Goal: Task Accomplishment & Management: Use online tool/utility

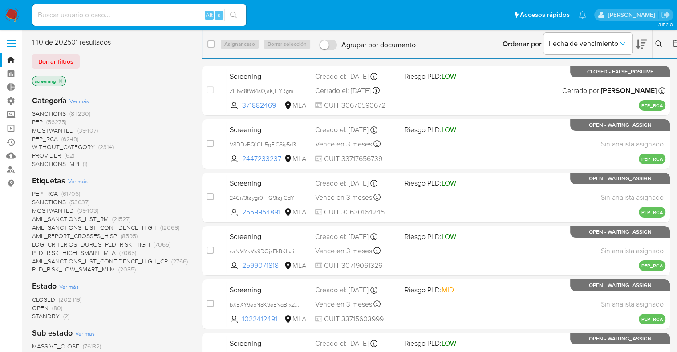
click at [72, 63] on span "Borrar filtros" at bounding box center [55, 61] width 35 height 12
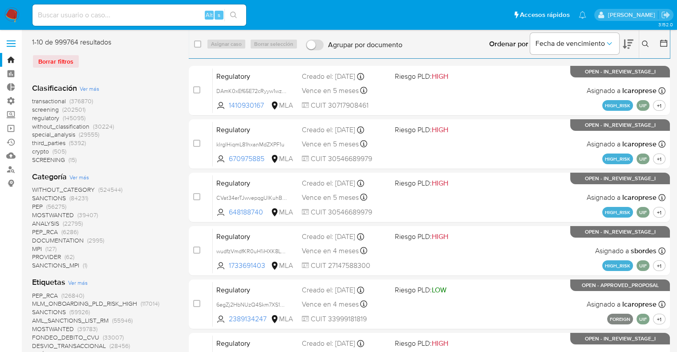
click at [36, 108] on span "screening" at bounding box center [45, 109] width 27 height 9
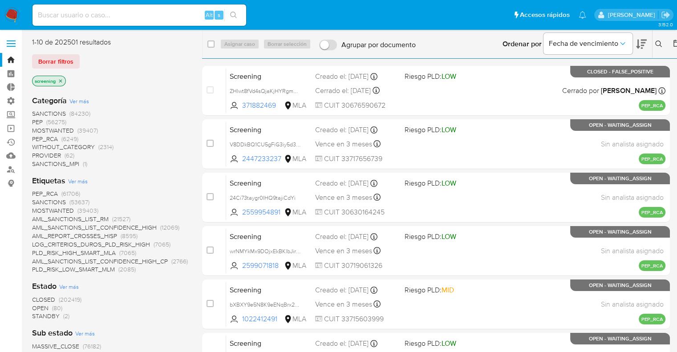
click at [37, 304] on span "OPEN" at bounding box center [40, 308] width 16 height 9
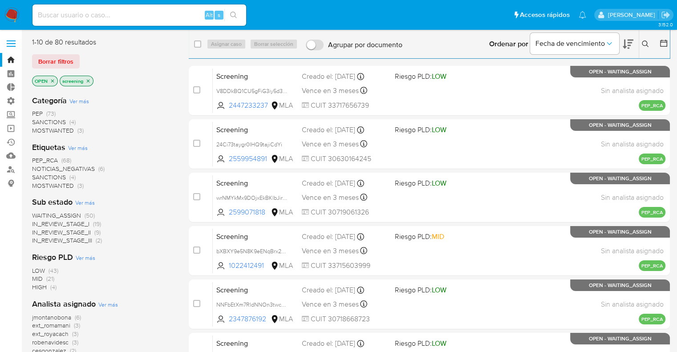
click at [38, 175] on span "SANCTIONS" at bounding box center [49, 177] width 34 height 9
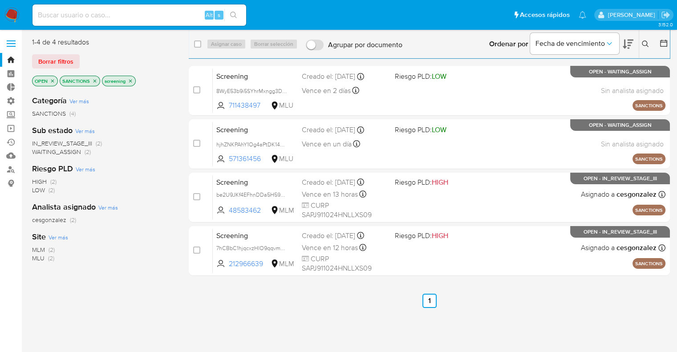
click at [627, 39] on icon at bounding box center [628, 44] width 11 height 11
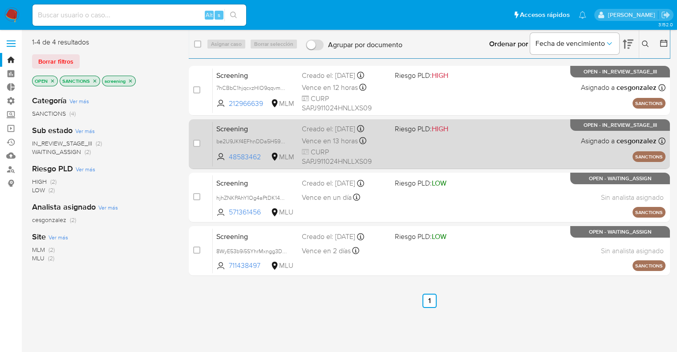
click at [253, 128] on span "Screening" at bounding box center [255, 128] width 78 height 12
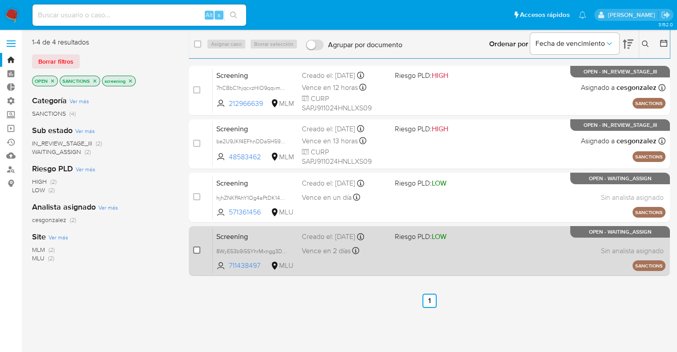
click at [198, 250] on input "checkbox" at bounding box center [196, 250] width 7 height 7
checkbox input "true"
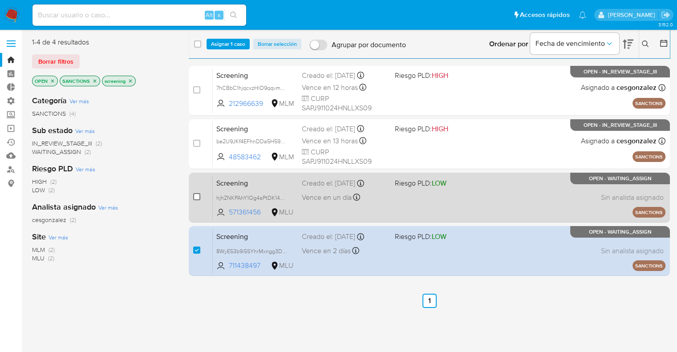
click at [198, 197] on input "checkbox" at bounding box center [196, 196] width 7 height 7
checkbox input "true"
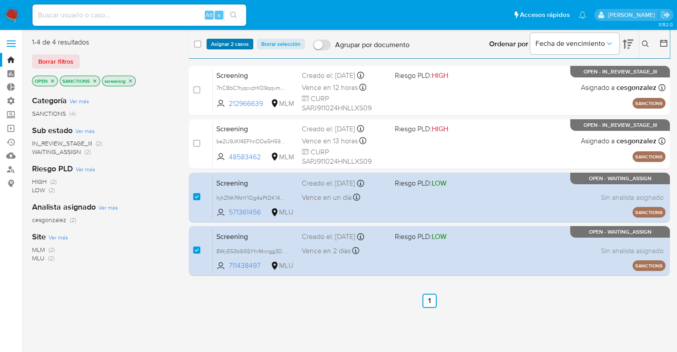
click at [251, 46] on button "Asignar 2 casos" at bounding box center [230, 44] width 47 height 11
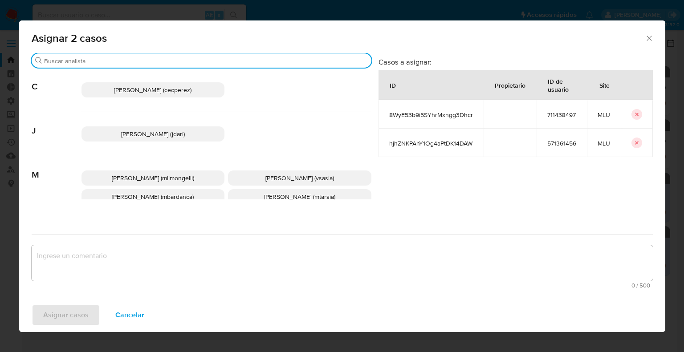
click at [215, 62] on input "Buscar" at bounding box center [206, 61] width 324 height 8
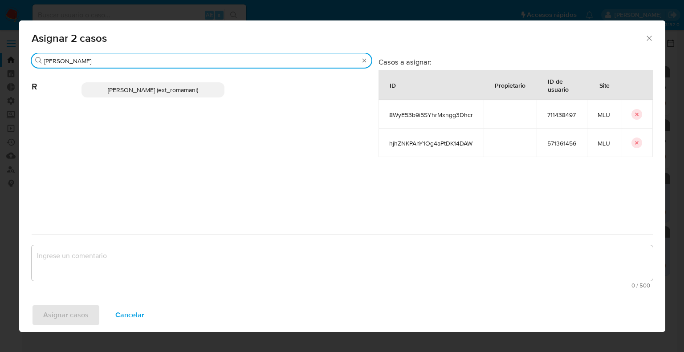
type input "rosa"
click at [211, 87] on p "Rosalia Mamani (ext_romamani)" at bounding box center [152, 89] width 143 height 15
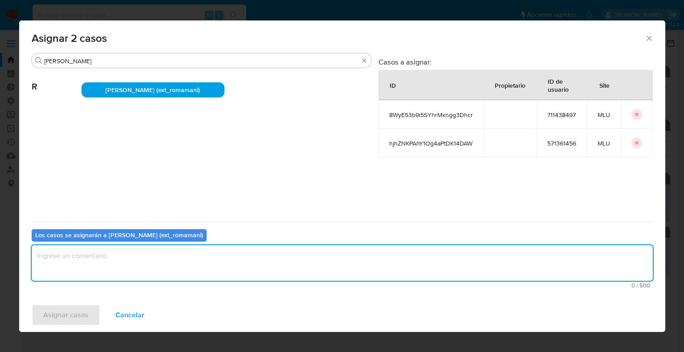
click at [153, 261] on textarea "assign-modal" at bounding box center [342, 263] width 621 height 36
type textarea "Asignación."
click at [87, 313] on span "Asignar casos" at bounding box center [65, 315] width 45 height 20
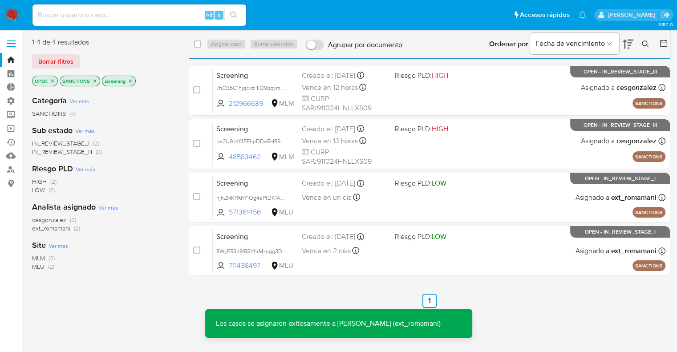
click at [93, 81] on icon "close-filter" at bounding box center [94, 80] width 3 height 3
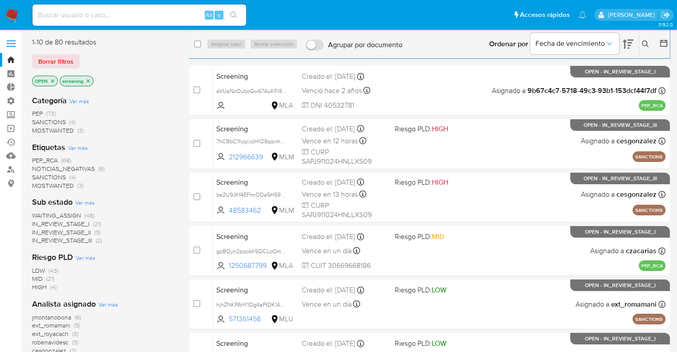
click at [39, 182] on span "MOSTWANTED" at bounding box center [53, 185] width 42 height 9
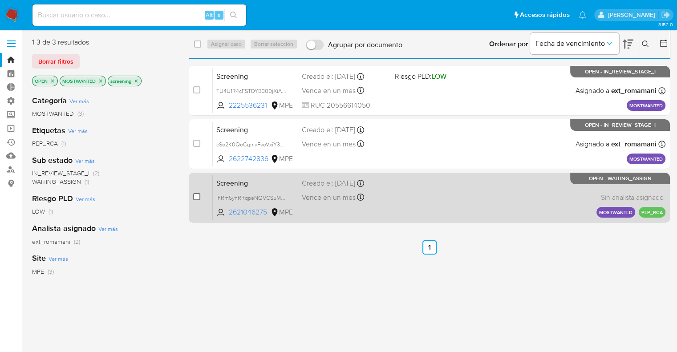
click at [199, 199] on input "checkbox" at bounding box center [196, 196] width 7 height 7
checkbox input "true"
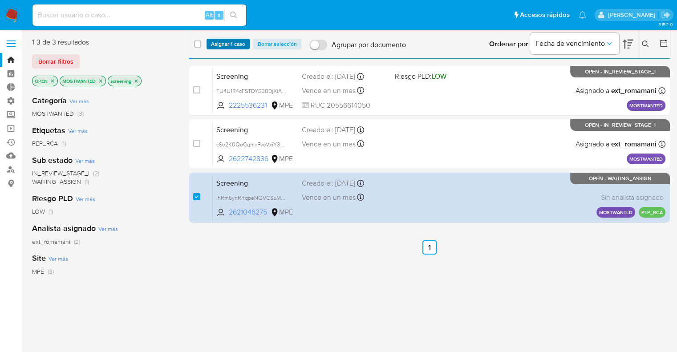
click at [246, 46] on button "Asignar 1 caso" at bounding box center [228, 44] width 43 height 11
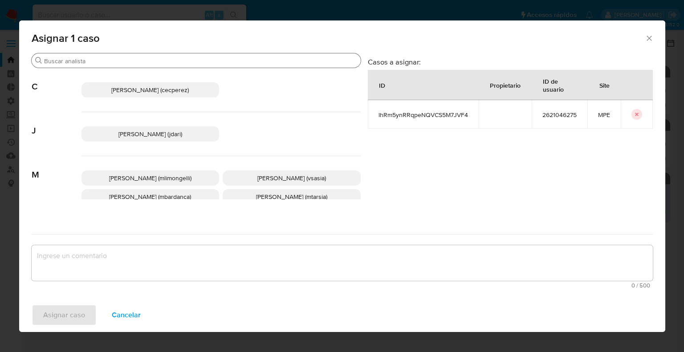
click at [220, 60] on input "Buscar" at bounding box center [200, 61] width 313 height 8
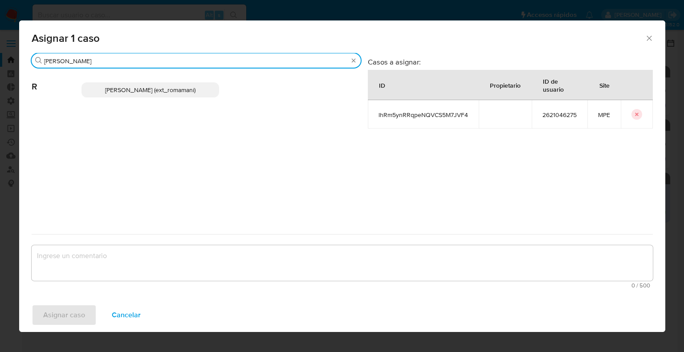
click at [208, 90] on p "Rosalia Mamani (ext_romamani)" at bounding box center [150, 89] width 138 height 15
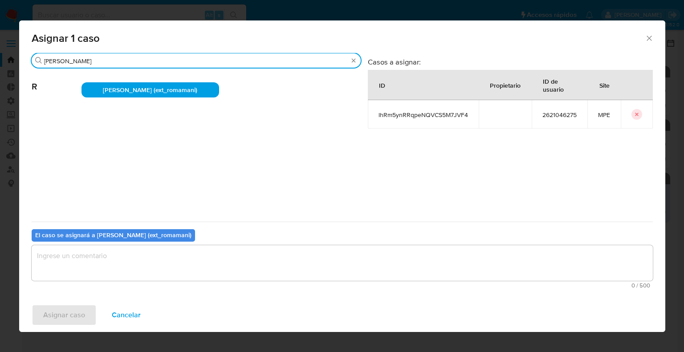
click at [212, 61] on input "rosa" at bounding box center [196, 61] width 304 height 8
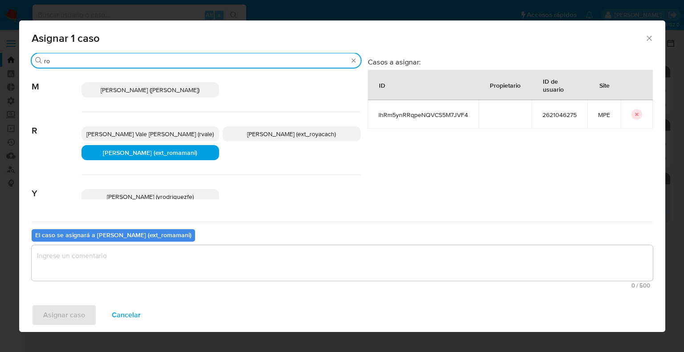
type input "ro"
click at [195, 154] on p "Rosalia Mamani (ext_romamani)" at bounding box center [150, 152] width 138 height 15
click at [140, 314] on button "Cancelar" at bounding box center [126, 314] width 52 height 21
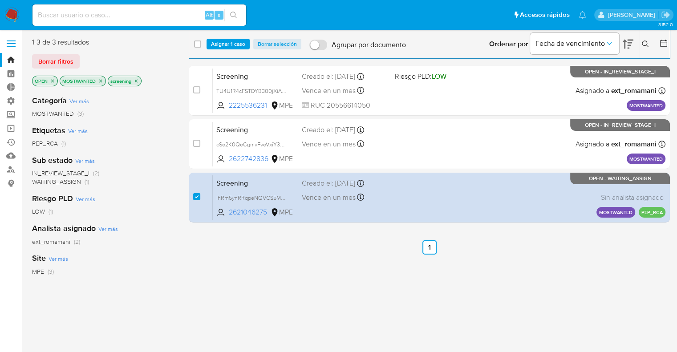
click at [211, 41] on span "Asignar 1 caso" at bounding box center [228, 44] width 34 height 9
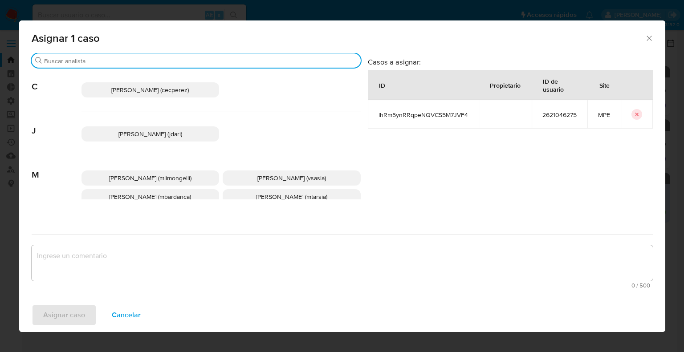
click at [176, 60] on input "Buscar" at bounding box center [200, 61] width 313 height 8
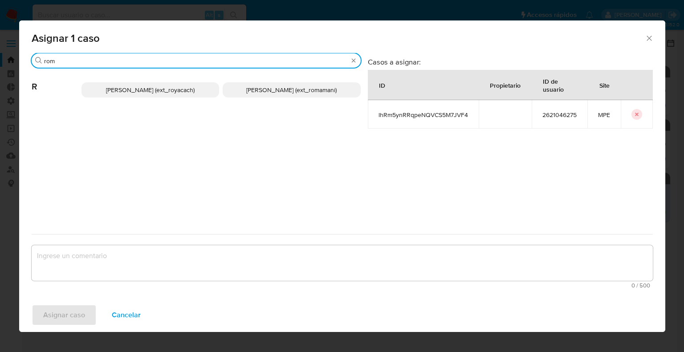
type input "rom"
click at [214, 93] on p "Romina Isabel Yacachury (ext_royacach)" at bounding box center [150, 89] width 138 height 15
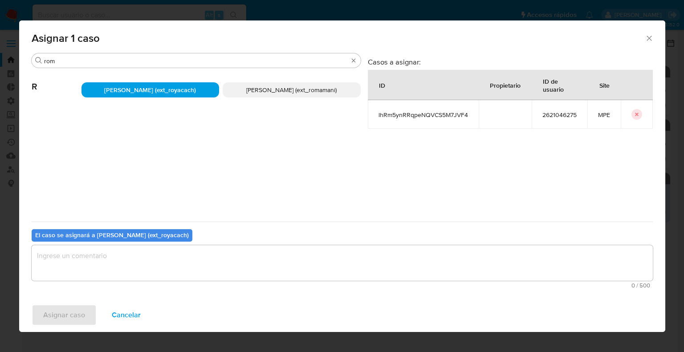
click at [143, 276] on textarea "assign-modal" at bounding box center [342, 263] width 621 height 36
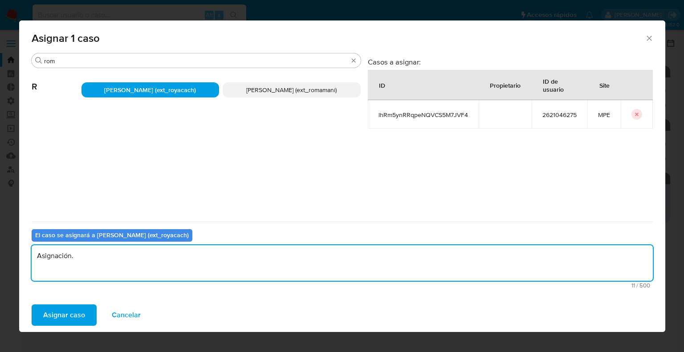
drag, startPoint x: 104, startPoint y: 258, endPoint x: 32, endPoint y: 256, distance: 72.1
click at [32, 256] on textarea "Asignación." at bounding box center [342, 263] width 621 height 36
type textarea "Asignación."
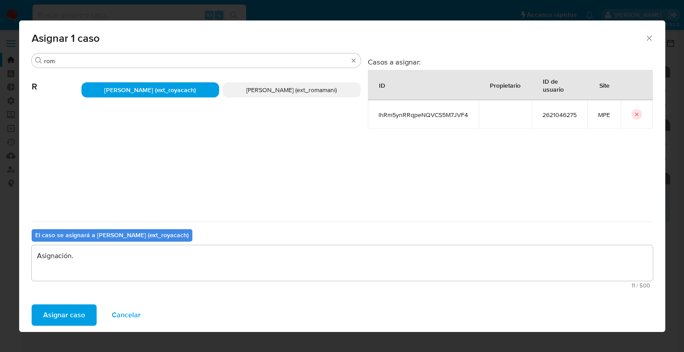
click at [76, 319] on span "Asignar caso" at bounding box center [64, 315] width 42 height 20
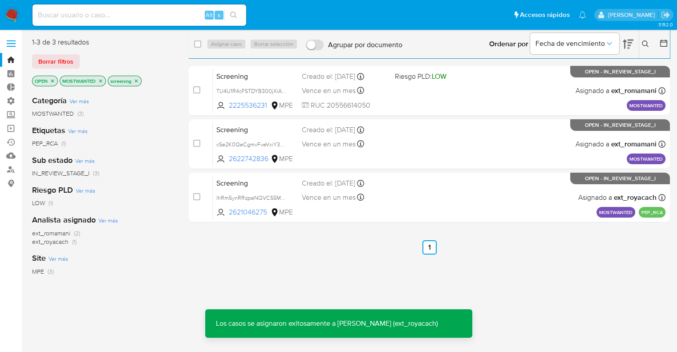
click at [101, 82] on icon "close-filter" at bounding box center [100, 80] width 5 height 5
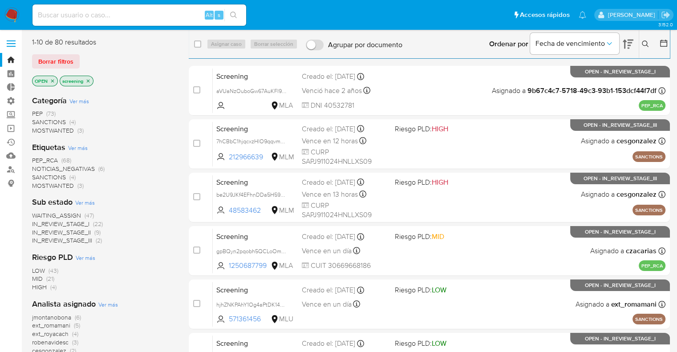
click at [35, 158] on span "PEP_RCA" at bounding box center [45, 160] width 26 height 9
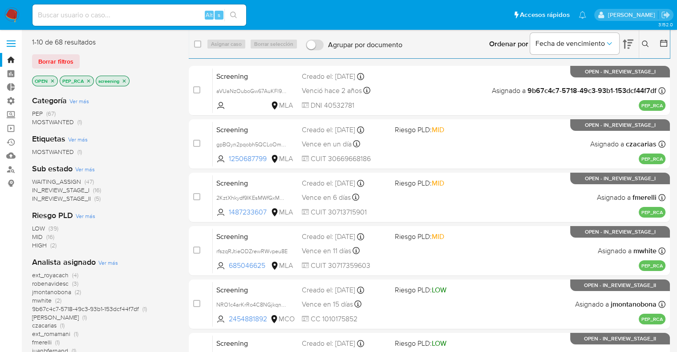
click at [40, 179] on span "WAITING_ASSIGN" at bounding box center [56, 181] width 49 height 9
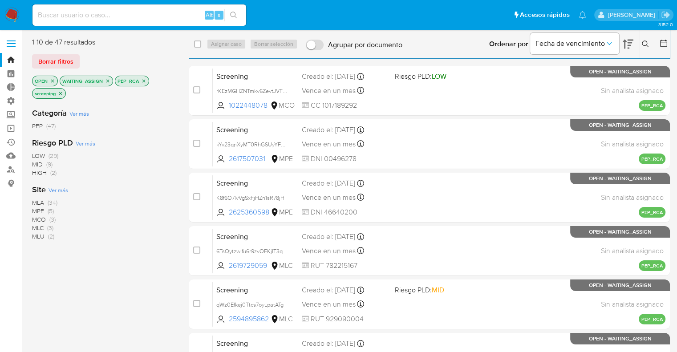
click at [53, 190] on span "Ver más" at bounding box center [59, 190] width 20 height 8
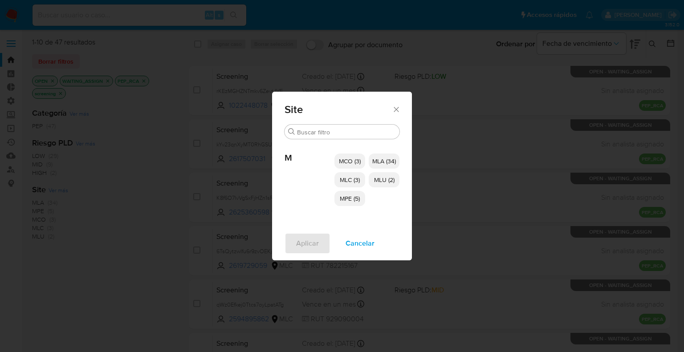
click at [339, 157] on span "MCO (3)" at bounding box center [350, 161] width 22 height 9
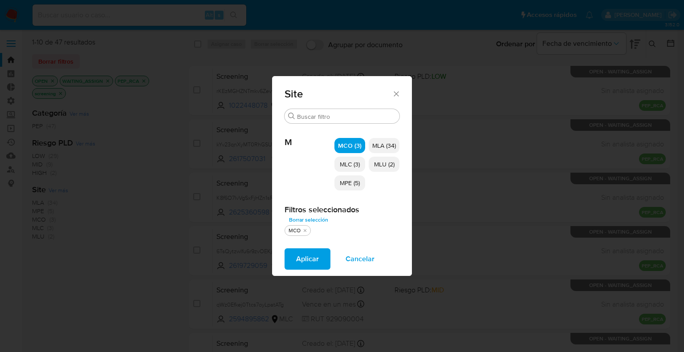
click at [341, 165] on span "MLC (3)" at bounding box center [350, 164] width 20 height 9
click at [340, 182] on span "MPE (5)" at bounding box center [350, 182] width 20 height 9
click at [376, 167] on span "MLU (2)" at bounding box center [384, 164] width 20 height 9
click at [319, 254] on button "Aplicar" at bounding box center [307, 258] width 46 height 21
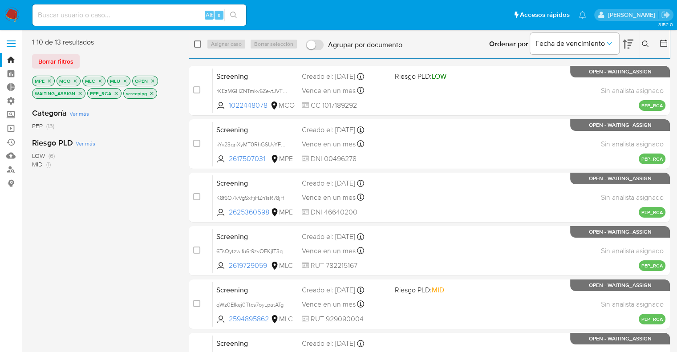
click at [199, 46] on input "checkbox" at bounding box center [197, 44] width 7 height 7
checkbox input "true"
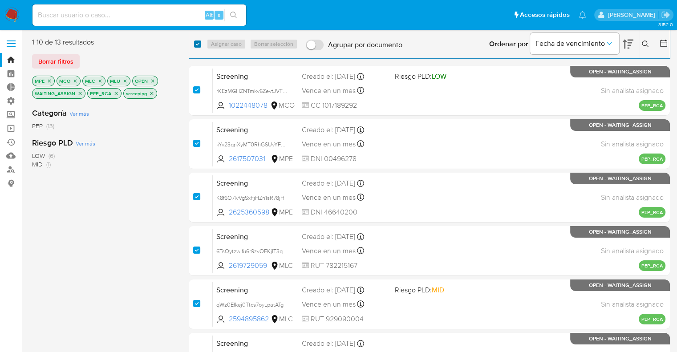
checkbox input "true"
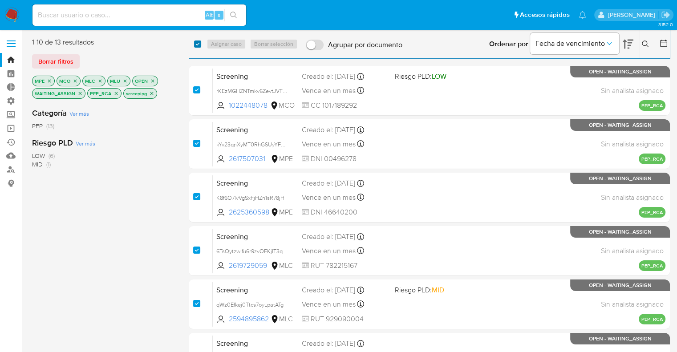
checkbox input "true"
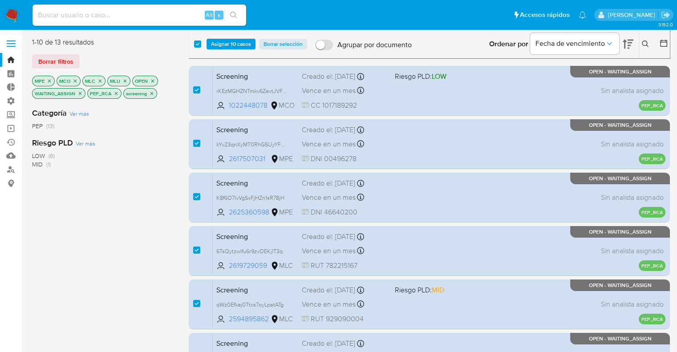
scroll to position [282, 0]
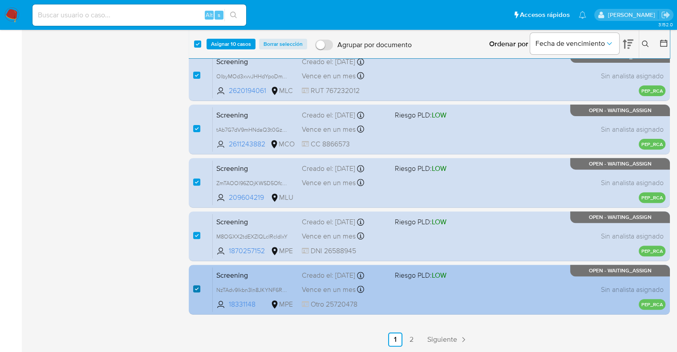
click at [198, 289] on input "checkbox" at bounding box center [196, 288] width 7 height 7
checkbox input "false"
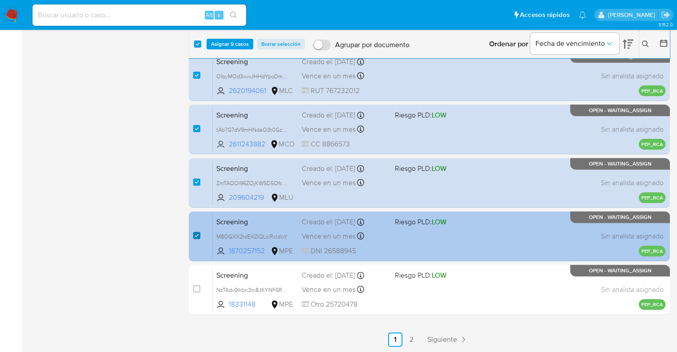
click at [198, 238] on input "checkbox" at bounding box center [196, 235] width 7 height 7
checkbox input "false"
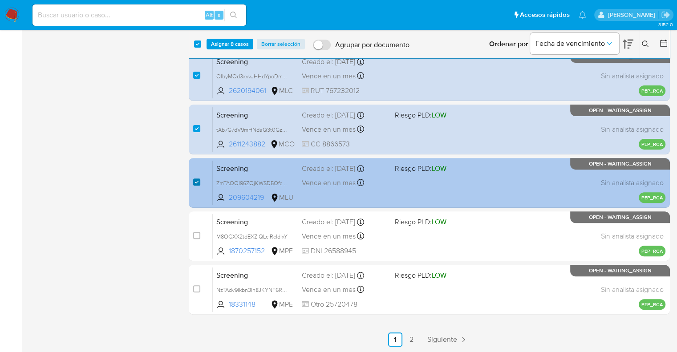
click at [194, 182] on input "checkbox" at bounding box center [196, 181] width 7 height 7
checkbox input "false"
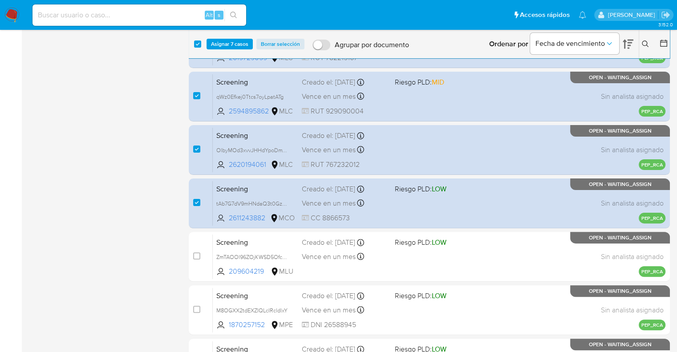
scroll to position [0, 0]
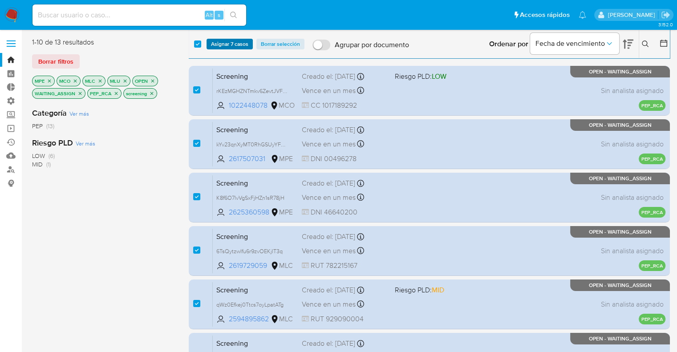
click at [244, 46] on span "Asignar 7 casos" at bounding box center [229, 44] width 37 height 9
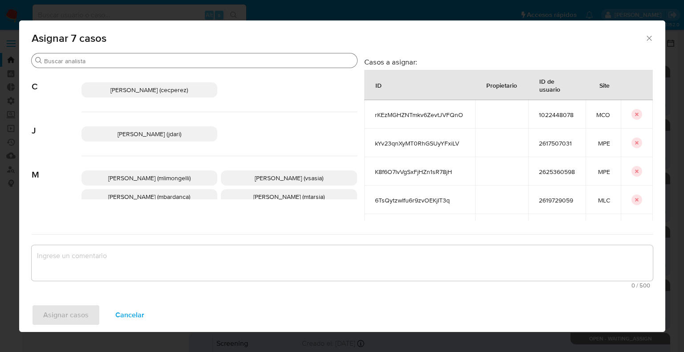
click at [205, 65] on input "Buscar" at bounding box center [198, 61] width 309 height 8
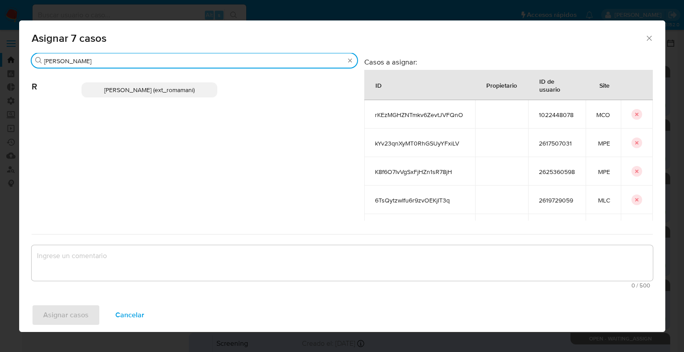
type input "rosa"
click at [203, 88] on p "Rosalia Mamani (ext_romamani)" at bounding box center [149, 89] width 136 height 15
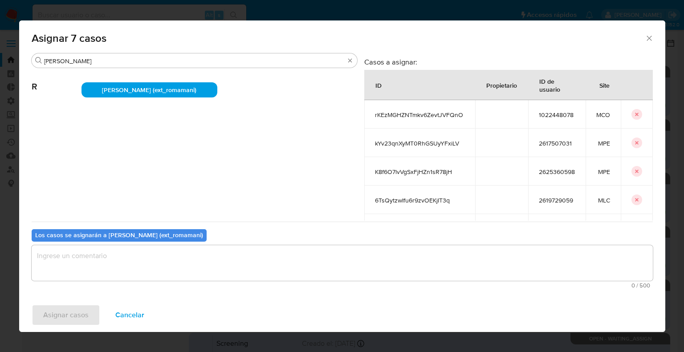
click at [129, 277] on textarea "assign-modal" at bounding box center [342, 263] width 621 height 36
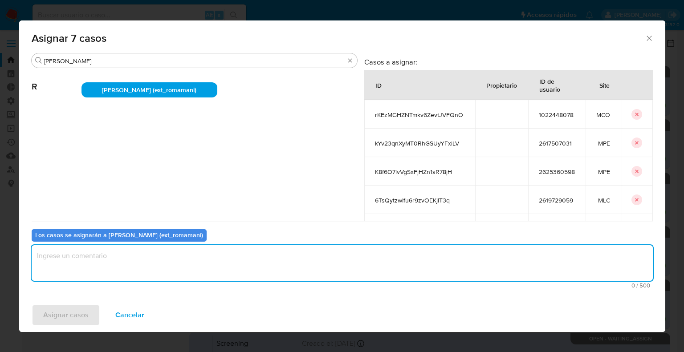
paste textarea "Asignación."
type textarea "Asignación."
click at [92, 308] on button "Asignar casos" at bounding box center [66, 314] width 69 height 21
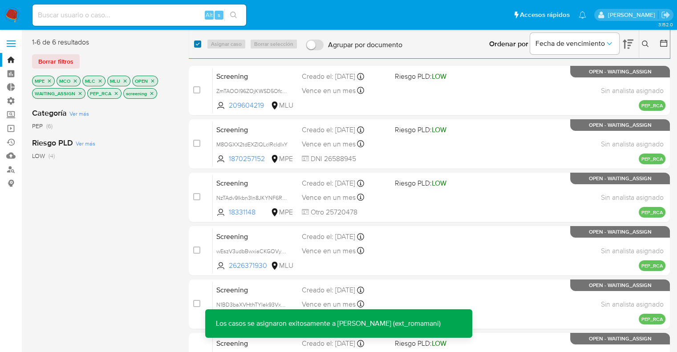
click at [198, 43] on input "checkbox" at bounding box center [197, 44] width 7 height 7
checkbox input "true"
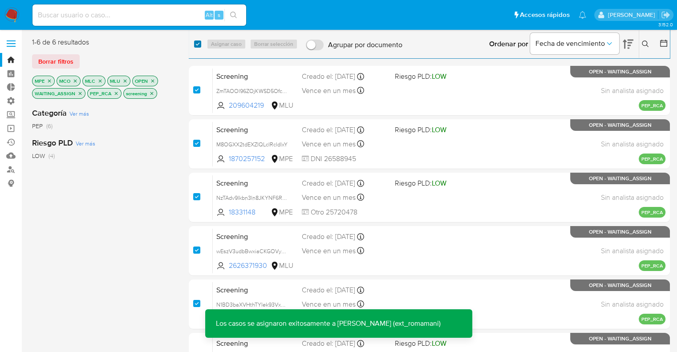
checkbox input "true"
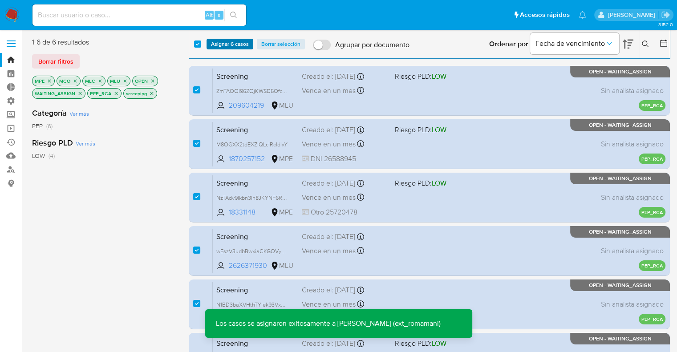
click at [245, 44] on span "Asignar 6 casos" at bounding box center [230, 44] width 38 height 9
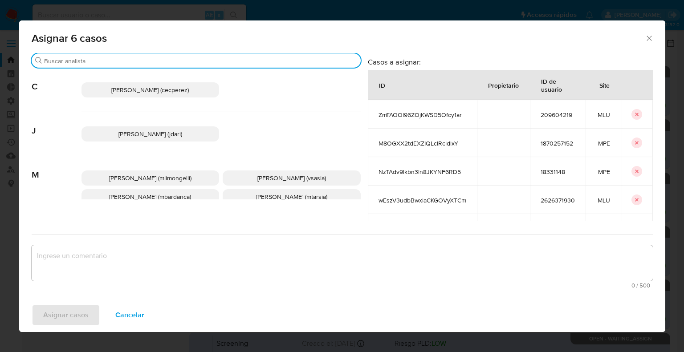
click at [193, 61] on input "Buscar" at bounding box center [200, 61] width 313 height 8
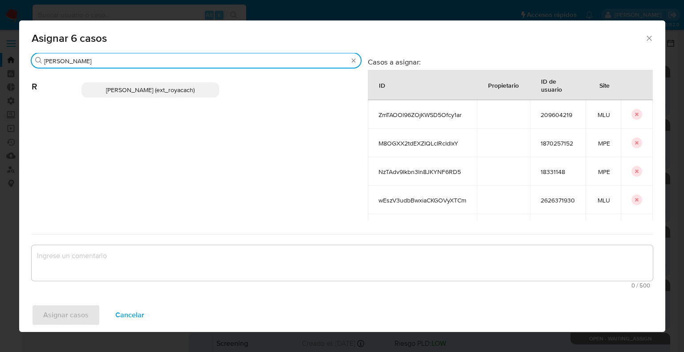
type input "romi"
click at [208, 98] on div "Romina Isabel Yacachury (ext_royacach)" at bounding box center [220, 90] width 279 height 44
click at [208, 93] on p "Romina Isabel Yacachury (ext_royacach)" at bounding box center [150, 89] width 138 height 15
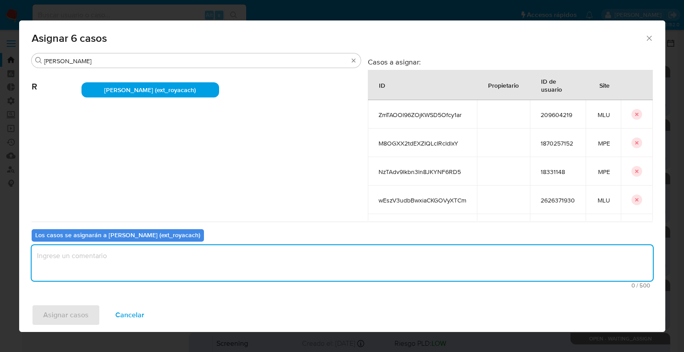
click at [139, 252] on textarea "assign-modal" at bounding box center [342, 263] width 621 height 36
paste textarea "Asignación."
type textarea "Asignación."
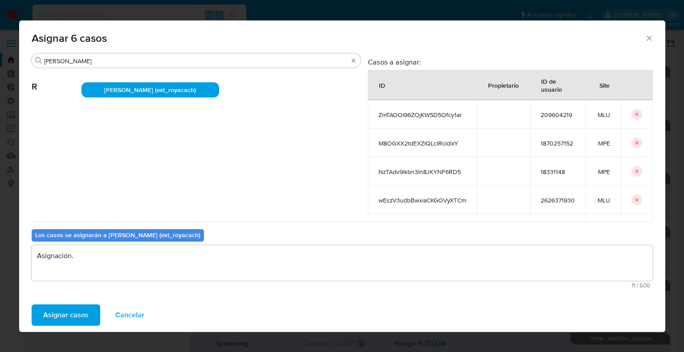
click at [90, 312] on button "Asignar casos" at bounding box center [66, 314] width 69 height 21
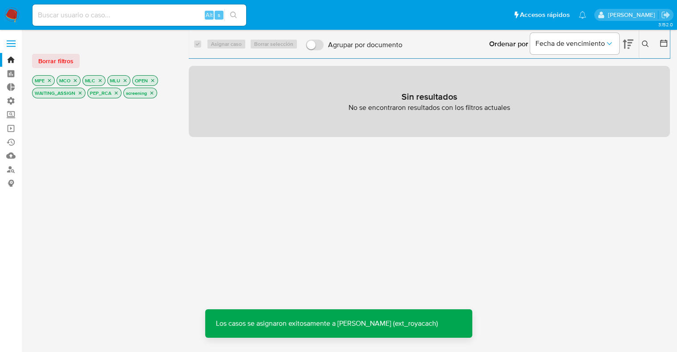
click at [73, 65] on button "Borrar filtros" at bounding box center [56, 61] width 48 height 14
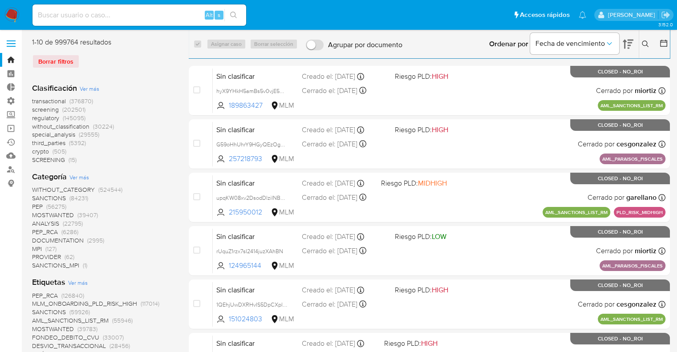
click at [34, 117] on span "regulatory" at bounding box center [45, 118] width 27 height 9
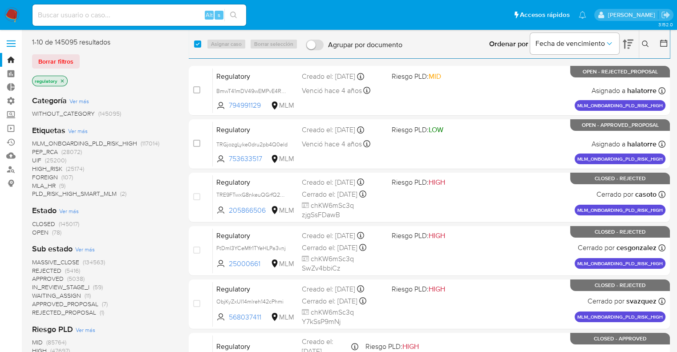
click at [39, 232] on span "OPEN" at bounding box center [40, 232] width 16 height 9
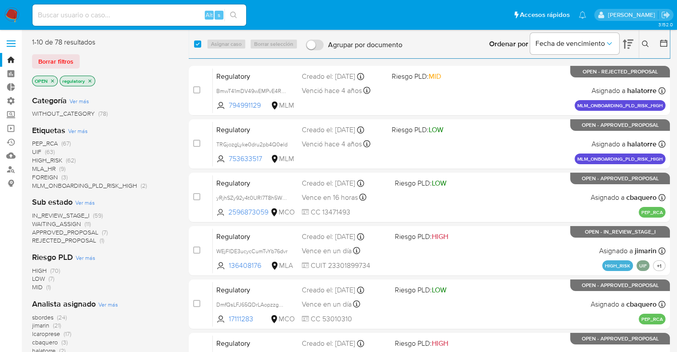
scroll to position [282, 0]
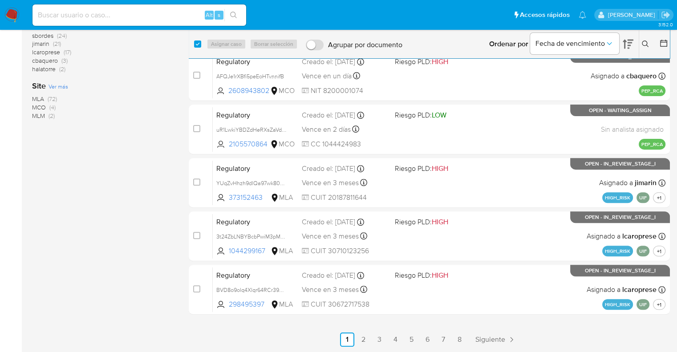
click at [37, 106] on span "MCO" at bounding box center [39, 107] width 14 height 9
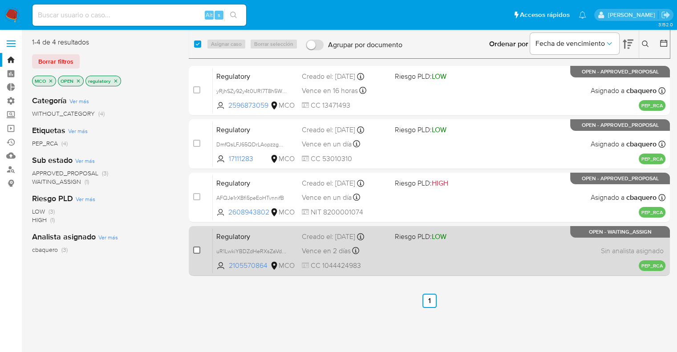
click at [196, 253] on input "checkbox" at bounding box center [196, 250] width 7 height 7
checkbox input "true"
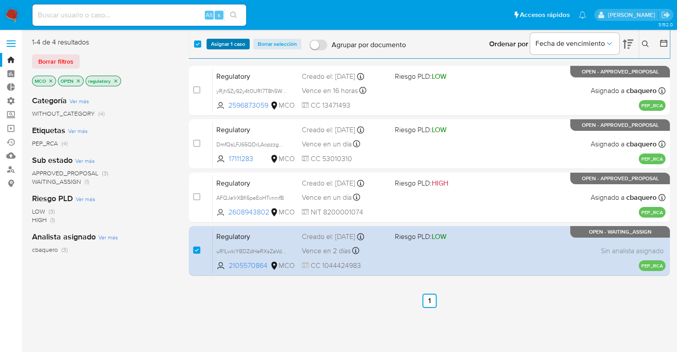
click at [247, 45] on button "Asignar 1 caso" at bounding box center [228, 44] width 43 height 11
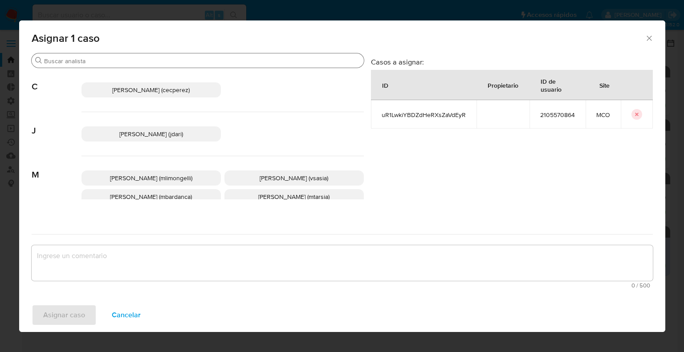
drag, startPoint x: 247, startPoint y: 45, endPoint x: 223, endPoint y: 61, distance: 29.6
click at [223, 61] on div "Asignar 1 caso Buscar C Cecilia Ines Perez Correa (cecperez) J Julian Ignacio D…" at bounding box center [342, 176] width 646 height 312
click at [223, 61] on input "Buscar" at bounding box center [202, 61] width 316 height 8
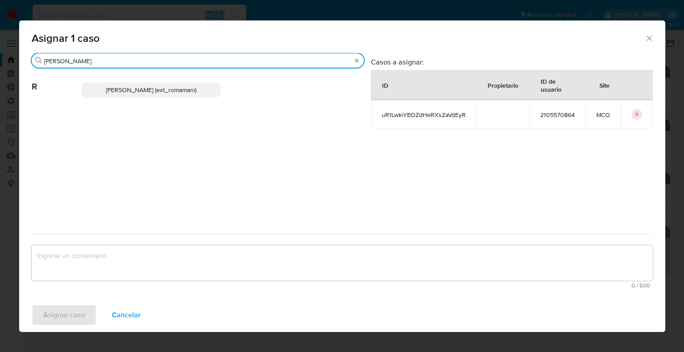
type input "rosa"
click at [205, 88] on p "Rosalia Mamani (ext_romamani)" at bounding box center [150, 89] width 139 height 15
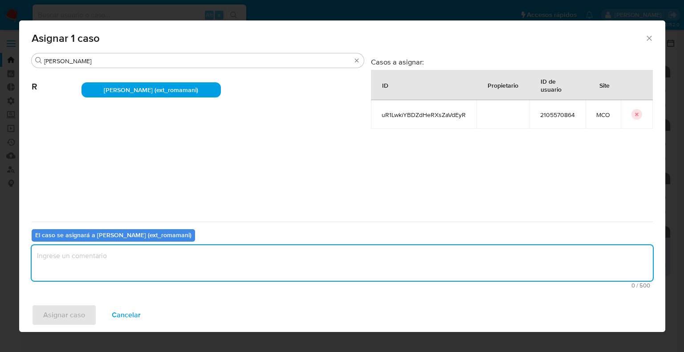
click at [160, 256] on textarea "assign-modal" at bounding box center [342, 263] width 621 height 36
paste textarea "Asignación."
type textarea "Asignación."
click at [89, 312] on button "Asignar caso" at bounding box center [64, 314] width 65 height 21
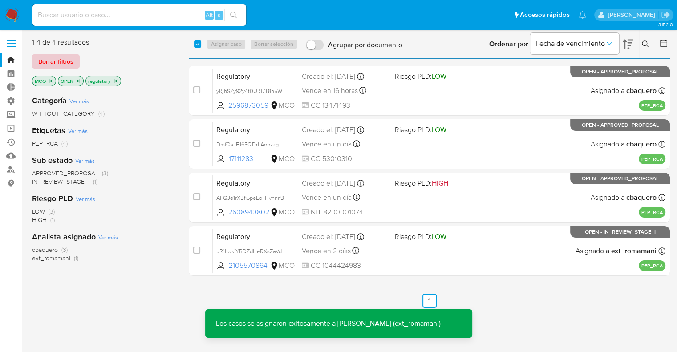
click at [76, 61] on button "Borrar filtros" at bounding box center [56, 61] width 48 height 14
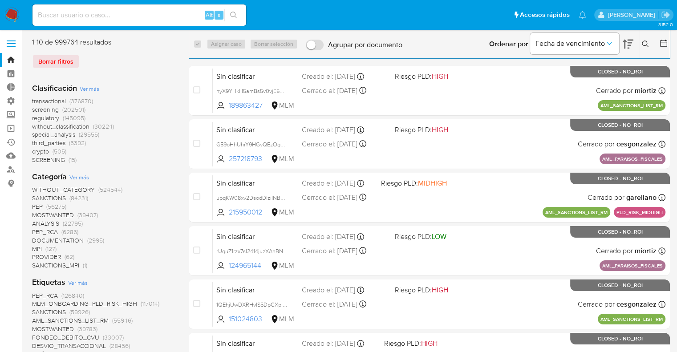
click at [34, 109] on span "screening" at bounding box center [45, 109] width 27 height 9
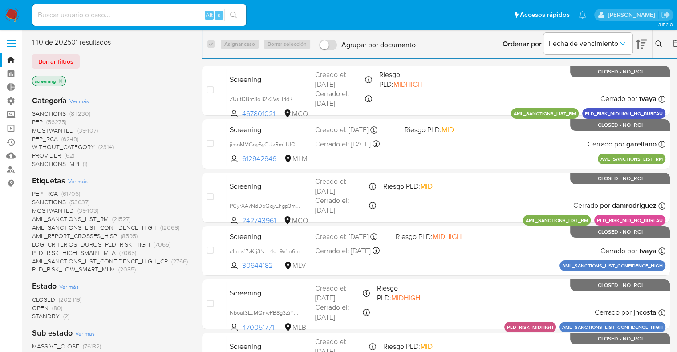
click at [37, 316] on span "STANDBY" at bounding box center [46, 316] width 28 height 9
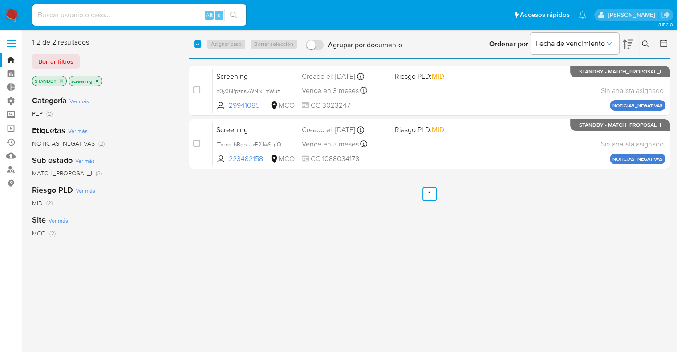
click at [64, 81] on icon "close-filter" at bounding box center [61, 80] width 5 height 5
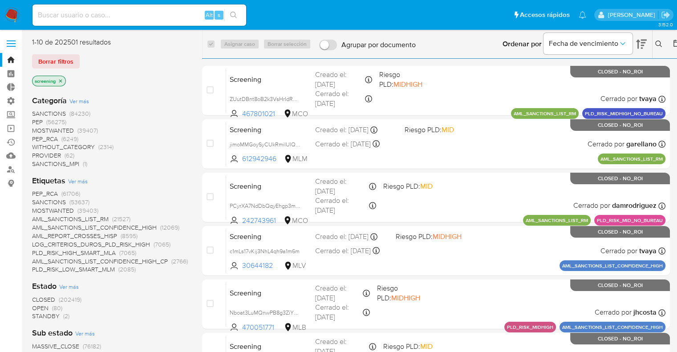
click at [85, 56] on div "Borrar filtros" at bounding box center [103, 61] width 142 height 14
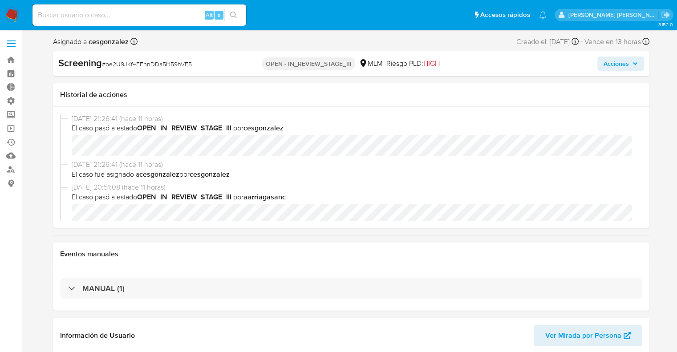
select select "10"
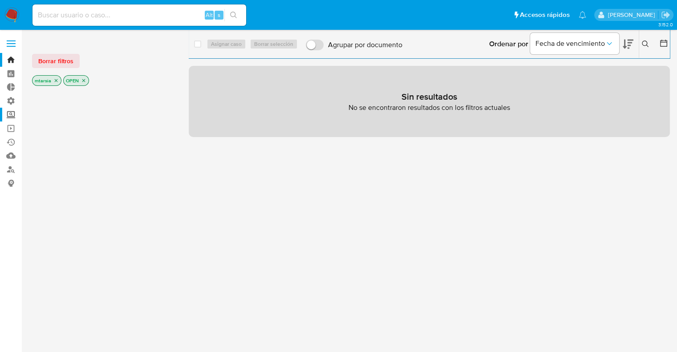
click at [16, 114] on label "Screening" at bounding box center [53, 115] width 106 height 14
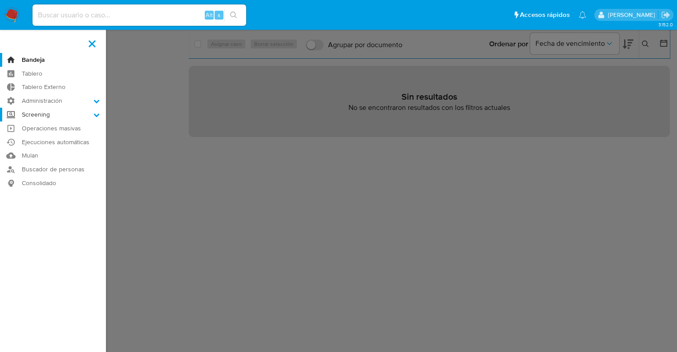
click at [0, 0] on input "Screening" at bounding box center [0, 0] width 0 height 0
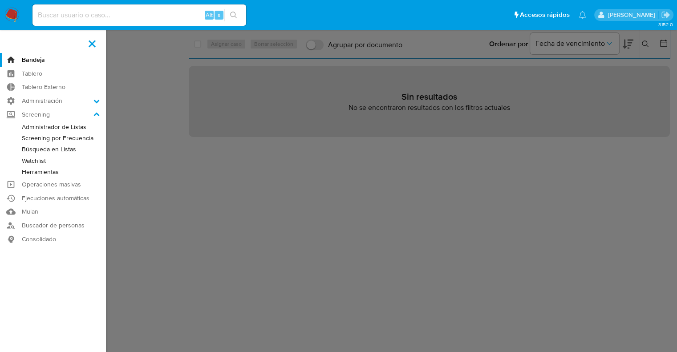
click at [18, 122] on link "Administrador de Listas" at bounding box center [53, 127] width 106 height 11
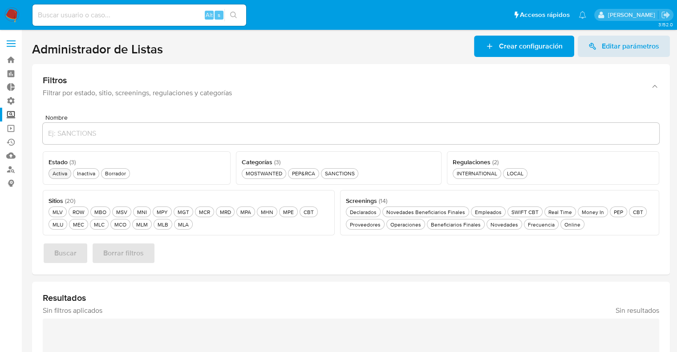
click at [67, 174] on div "Activa Activa" at bounding box center [60, 174] width 18 height 8
click at [115, 227] on div "MCO MCO" at bounding box center [121, 225] width 16 height 8
click at [281, 174] on div "MOSTWANTED MOSTWANTED" at bounding box center [264, 174] width 40 height 8
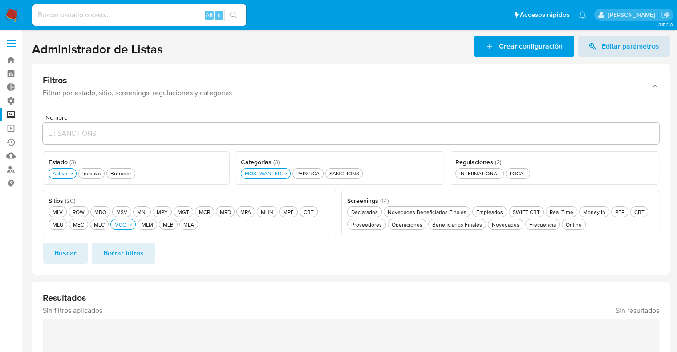
click at [562, 229] on div "Screenings ( 14 ) Este campo es requerido Declarados Declarados Novedades Benef…" at bounding box center [500, 213] width 318 height 46
click at [562, 229] on button "Online Online" at bounding box center [574, 224] width 24 height 11
click at [80, 245] on button "Buscar" at bounding box center [65, 253] width 45 height 21
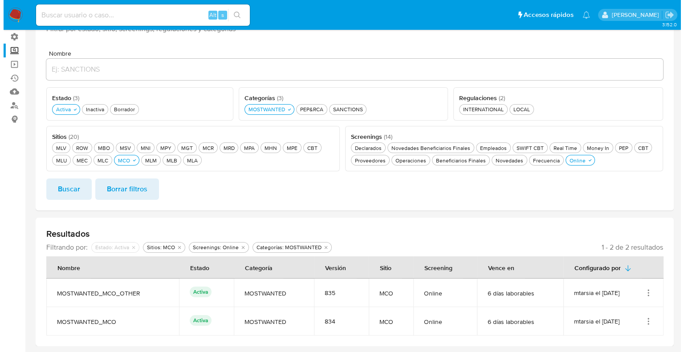
scroll to position [64, 0]
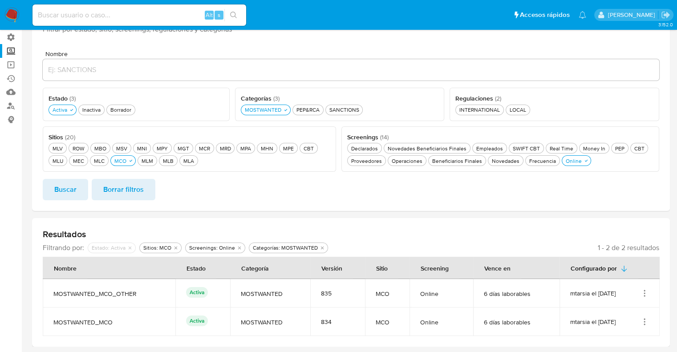
click at [644, 319] on icon "Acciones" at bounding box center [644, 321] width 9 height 9
click at [635, 258] on button "Ver detalles" at bounding box center [609, 255] width 80 height 24
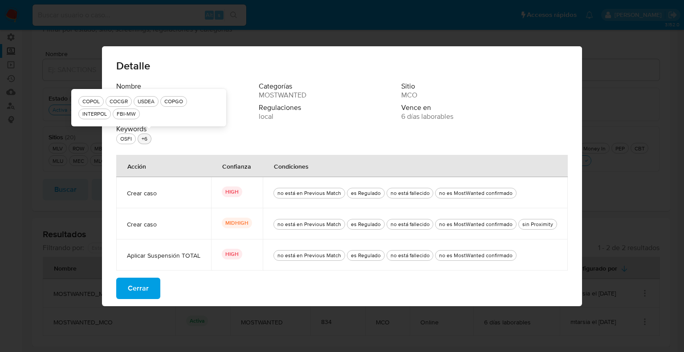
click at [149, 140] on div "+6" at bounding box center [144, 138] width 9 height 9
click at [149, 139] on div "+6" at bounding box center [144, 138] width 9 height 9
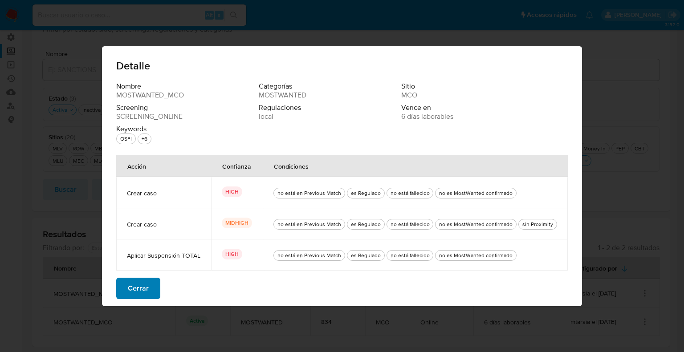
click at [157, 287] on button "Cerrar" at bounding box center [138, 288] width 44 height 21
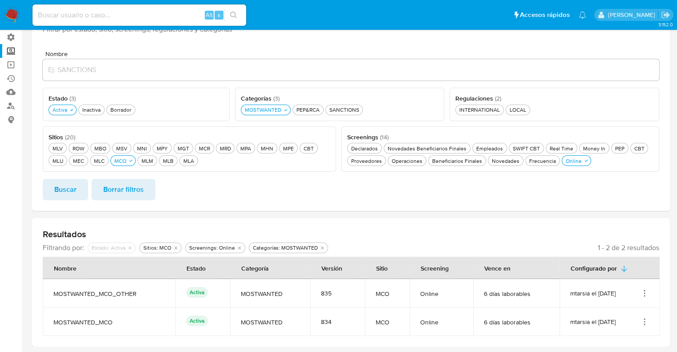
click at [648, 291] on icon "Acciones" at bounding box center [644, 293] width 9 height 9
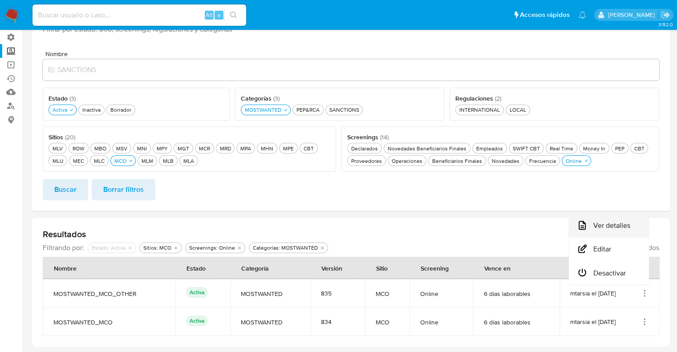
click at [627, 232] on button "Ver detalles" at bounding box center [609, 226] width 80 height 24
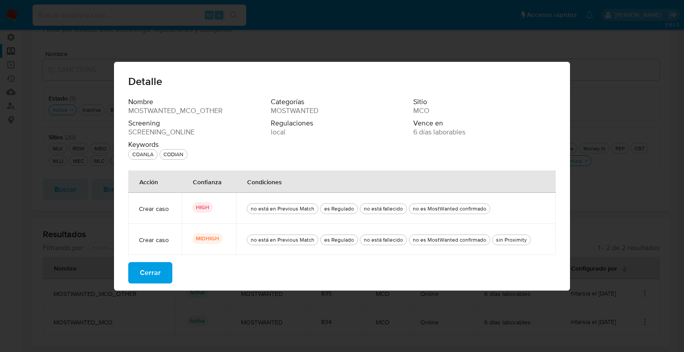
drag, startPoint x: 129, startPoint y: 111, endPoint x: 227, endPoint y: 109, distance: 97.5
click at [227, 109] on div "Nombre MOSTWANTED_MCO_OTHER" at bounding box center [199, 106] width 142 height 18
click at [132, 113] on span "MOSTWANTED_MCO_OTHER" at bounding box center [175, 110] width 94 height 9
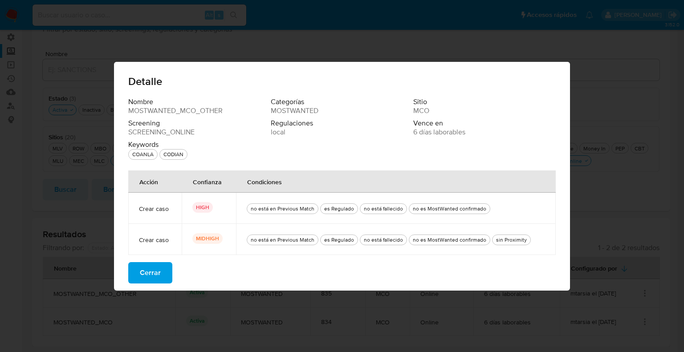
click at [132, 113] on span "MOSTWANTED_MCO_OTHER" at bounding box center [175, 110] width 94 height 9
drag, startPoint x: 129, startPoint y: 112, endPoint x: 225, endPoint y: 112, distance: 95.7
click at [225, 112] on div "Nombre MOSTWANTED_MCO_OTHER" at bounding box center [199, 106] width 142 height 18
click at [271, 158] on div "Nombre MOSTWANTED_MCO_OTHER Categorías MOSTWANTED Sitio MCO Screening SCREENING…" at bounding box center [341, 130] width 427 height 66
